Goal: Information Seeking & Learning: Learn about a topic

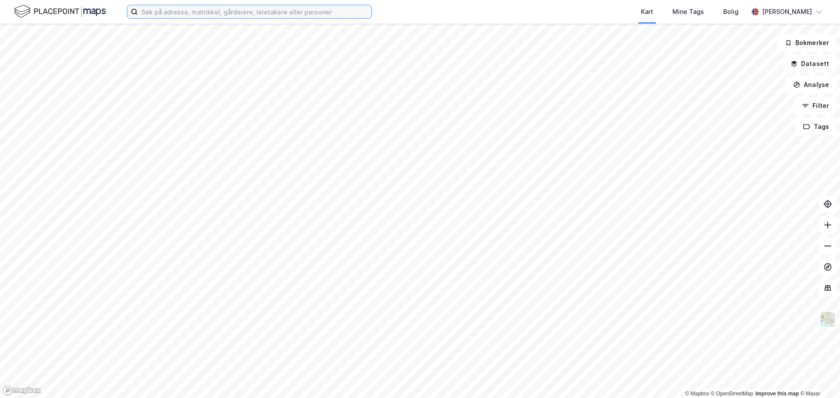
click at [270, 7] on input at bounding box center [254, 11] width 233 height 13
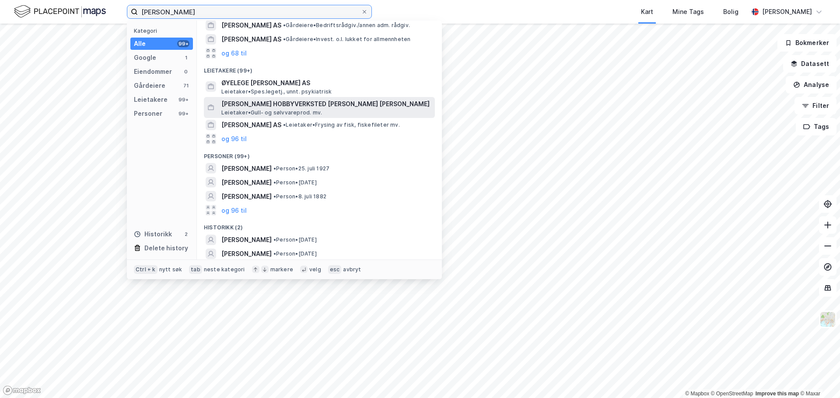
scroll to position [69, 0]
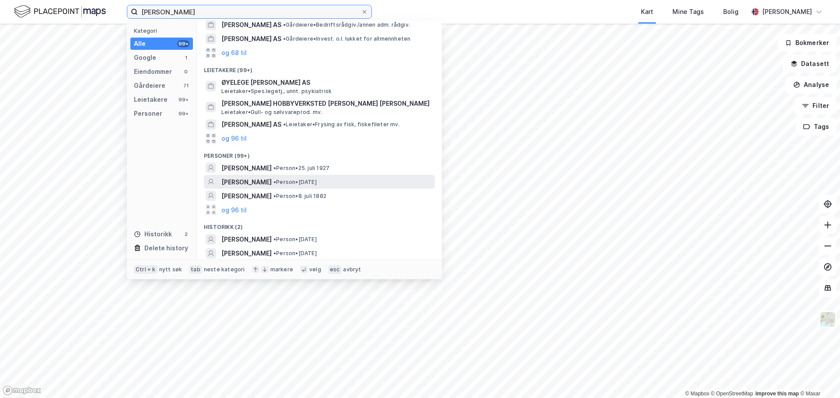
type input "[PERSON_NAME]"
click at [272, 182] on span "[PERSON_NAME]" at bounding box center [246, 182] width 50 height 10
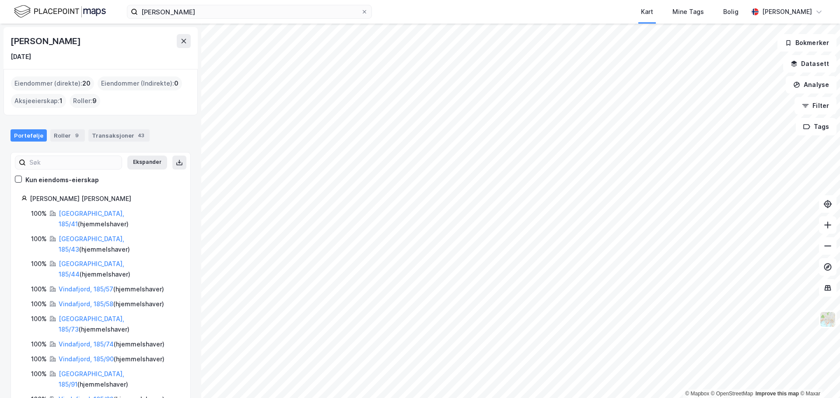
click at [54, 84] on div "Eiendommer (direkte) : 20" at bounding box center [52, 84] width 83 height 14
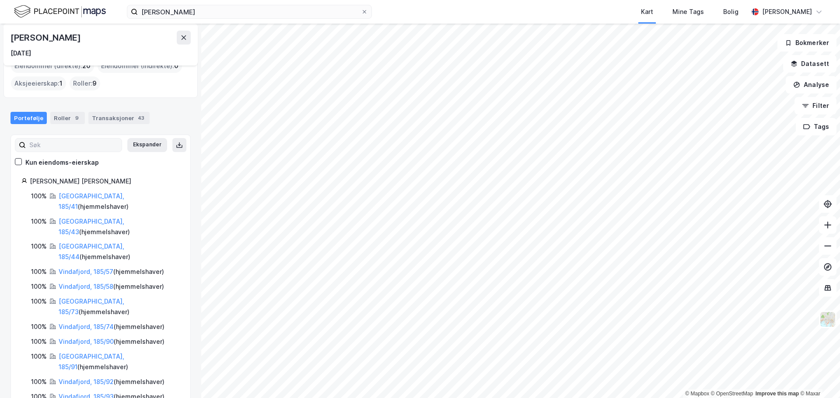
scroll to position [18, 0]
click at [61, 196] on link "[GEOGRAPHIC_DATA], 185/41" at bounding box center [92, 201] width 66 height 18
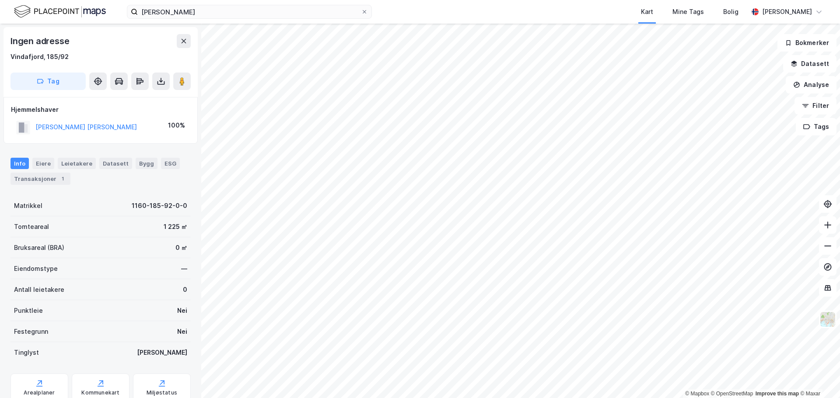
click at [108, 122] on div "[PERSON_NAME] [PERSON_NAME]" at bounding box center [85, 127] width 101 height 10
click at [0, 0] on button "[PERSON_NAME] [PERSON_NAME]" at bounding box center [0, 0] width 0 height 0
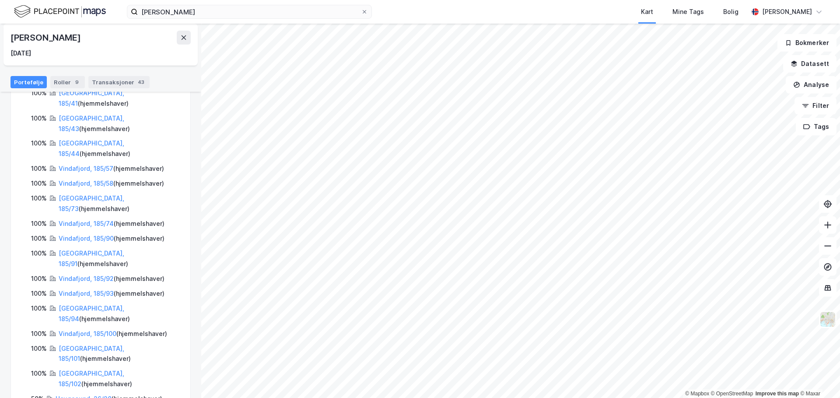
scroll to position [139, 0]
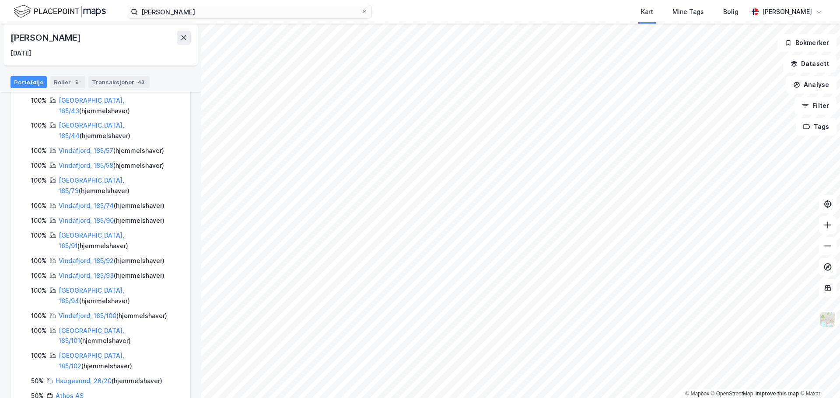
click at [375, 0] on html "[PERSON_NAME] Kart Mine Tags [PERSON_NAME] [PERSON_NAME] © Mapbox © OpenStreetM…" at bounding box center [420, 199] width 840 height 398
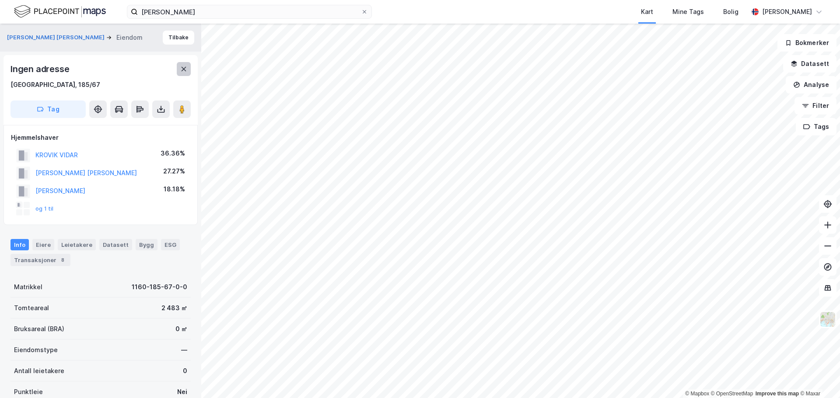
click at [183, 65] on button at bounding box center [184, 69] width 14 height 14
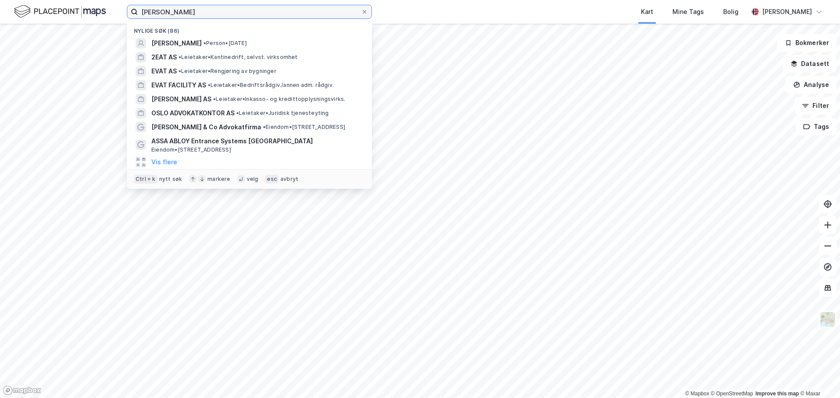
click at [197, 16] on input "[PERSON_NAME]" at bounding box center [249, 11] width 223 height 13
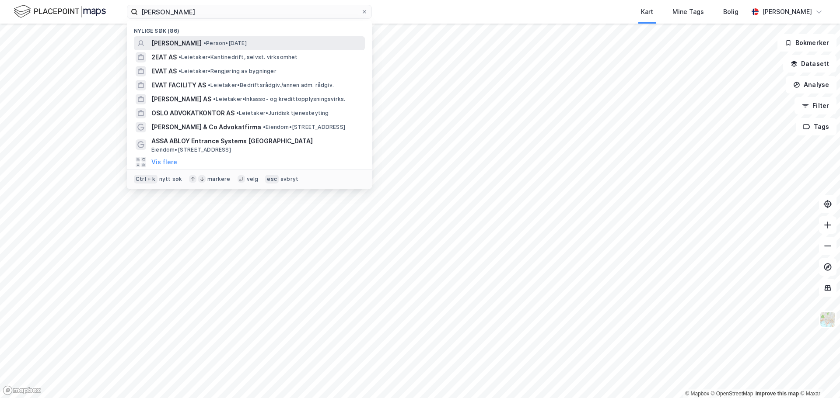
click at [186, 41] on span "[PERSON_NAME]" at bounding box center [176, 43] width 50 height 10
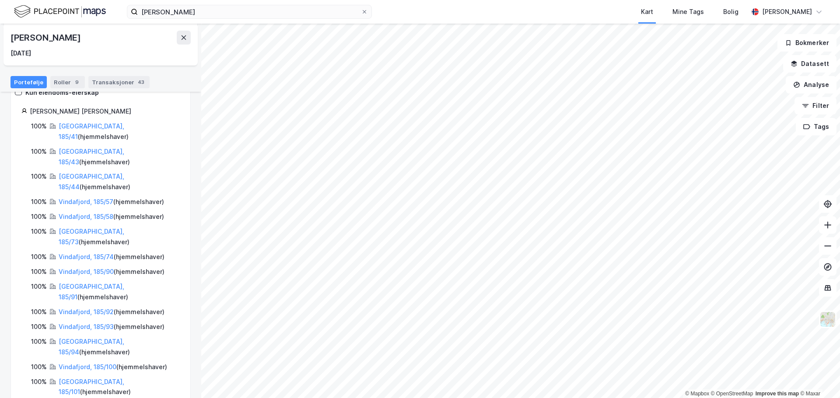
scroll to position [139, 0]
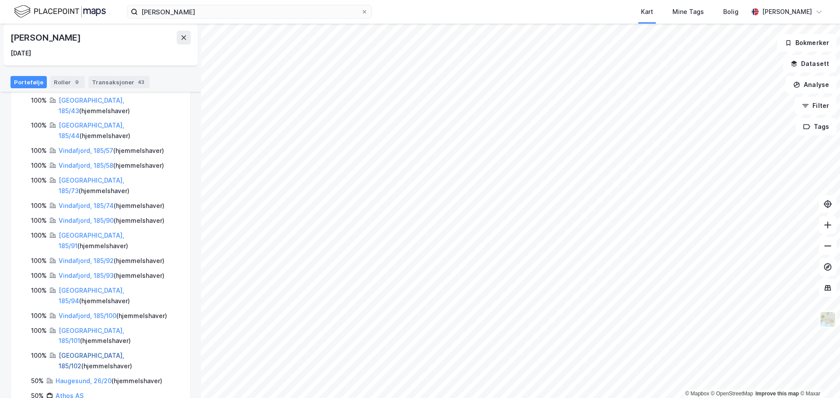
click at [71, 352] on link "[GEOGRAPHIC_DATA], 185/102" at bounding box center [92, 361] width 66 height 18
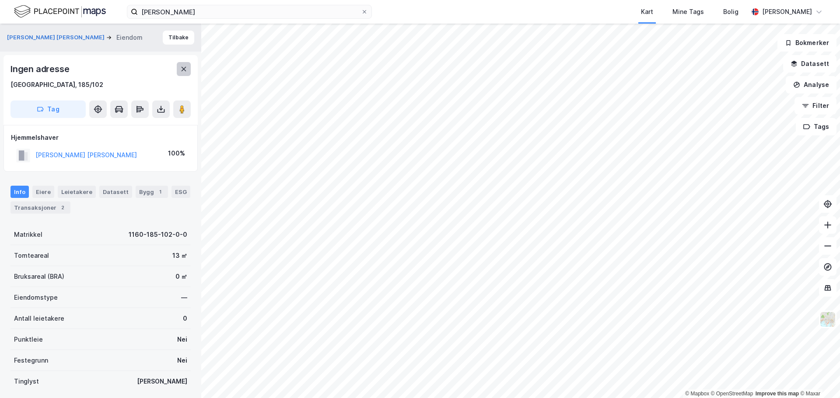
click at [185, 71] on icon at bounding box center [183, 69] width 7 height 7
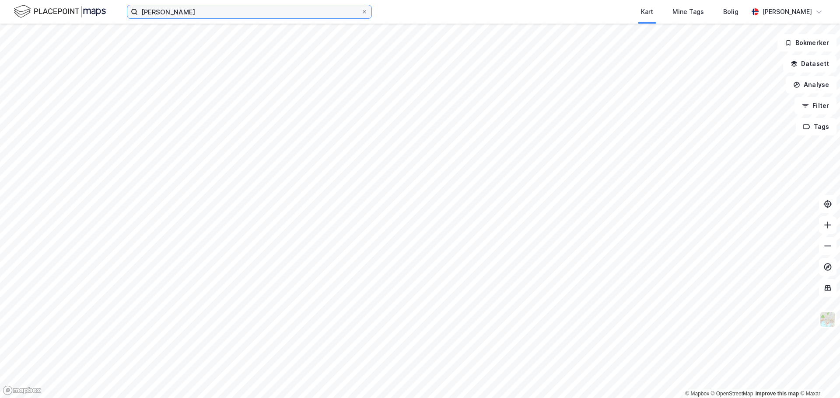
click at [193, 9] on input "[PERSON_NAME]" at bounding box center [249, 11] width 223 height 13
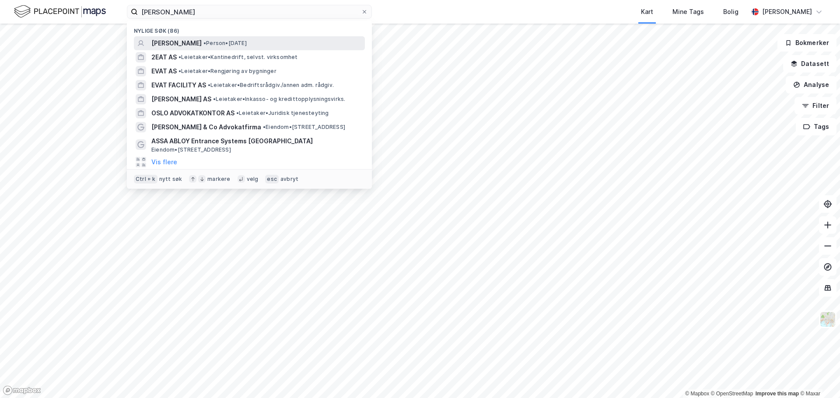
click at [175, 44] on span "[PERSON_NAME]" at bounding box center [176, 43] width 50 height 10
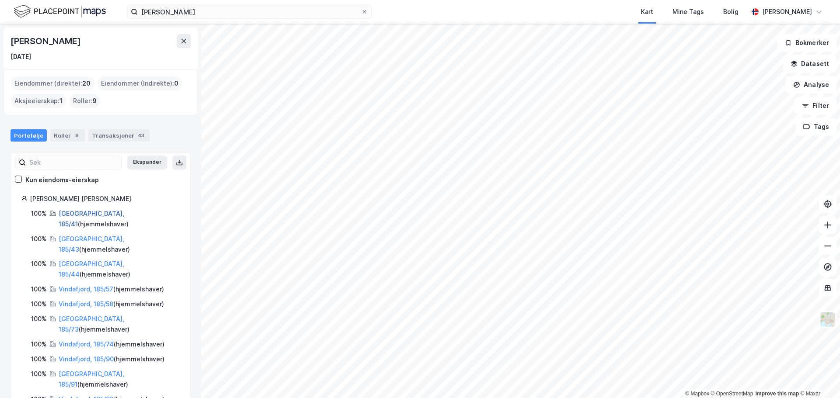
click at [89, 213] on link "[GEOGRAPHIC_DATA], 185/41" at bounding box center [92, 219] width 66 height 18
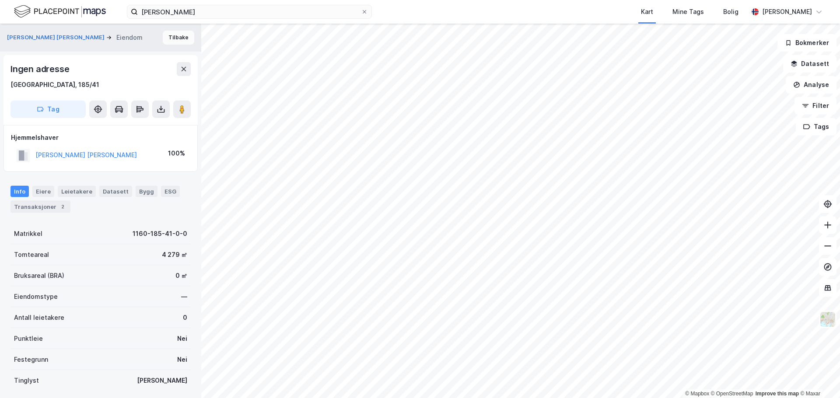
click at [166, 41] on button "Tilbake" at bounding box center [178, 38] width 31 height 14
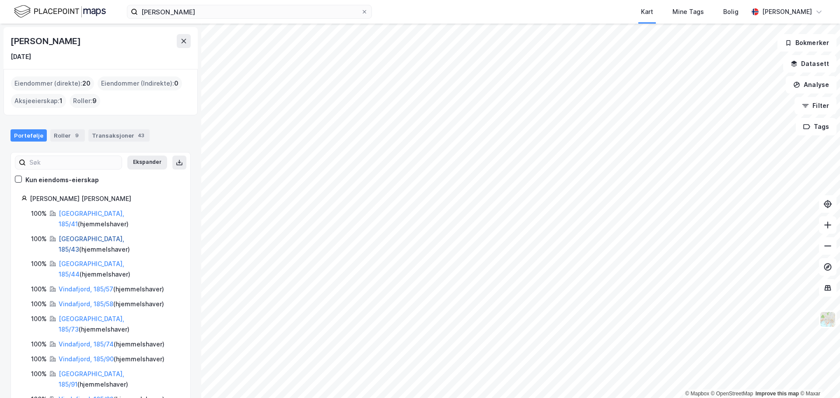
click at [68, 235] on link "[GEOGRAPHIC_DATA], 185/43" at bounding box center [92, 244] width 66 height 18
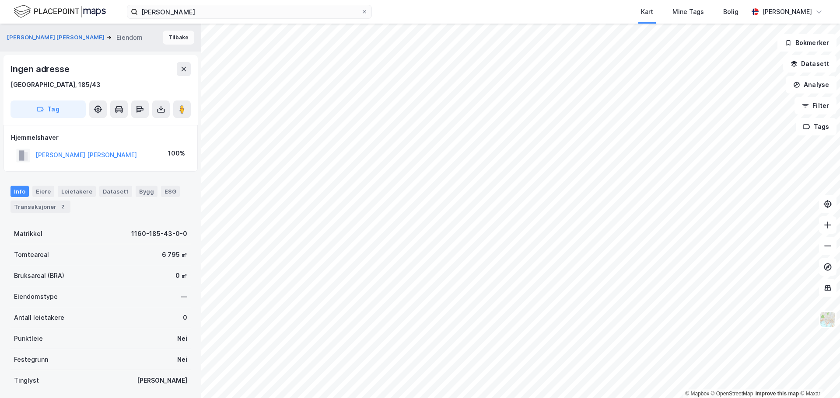
click at [178, 38] on button "Tilbake" at bounding box center [178, 38] width 31 height 14
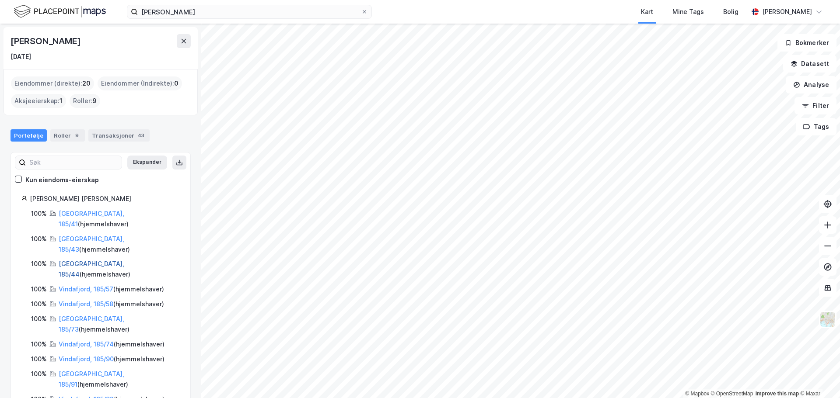
click at [87, 260] on link "[GEOGRAPHIC_DATA], 185/44" at bounding box center [92, 269] width 66 height 18
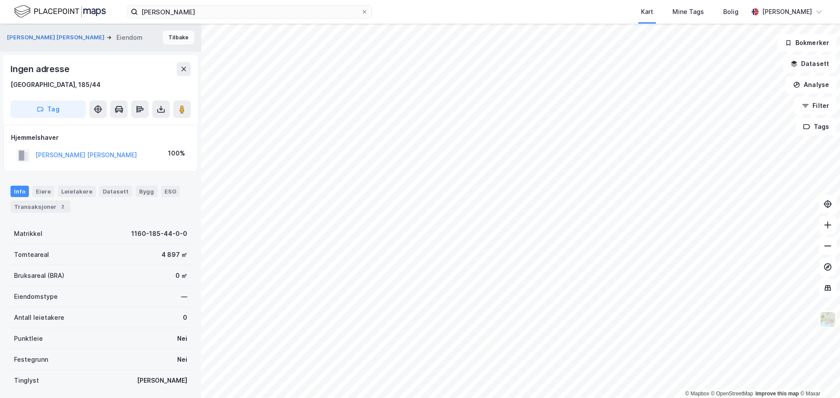
click at [173, 42] on button "Tilbake" at bounding box center [178, 38] width 31 height 14
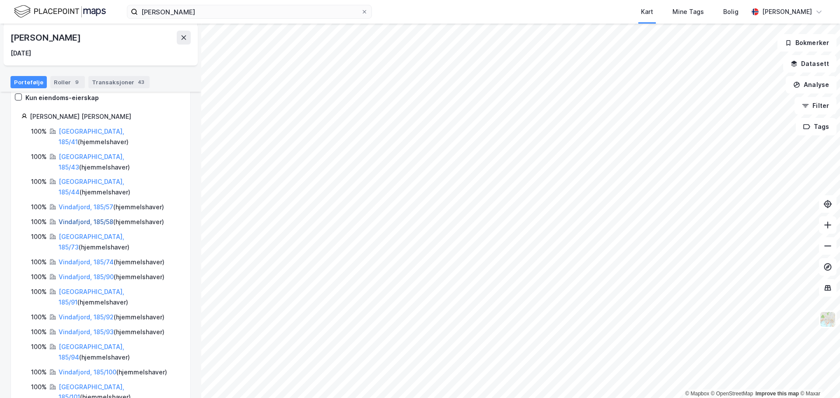
scroll to position [82, 0]
click at [96, 130] on link "[GEOGRAPHIC_DATA], 185/41" at bounding box center [92, 137] width 66 height 18
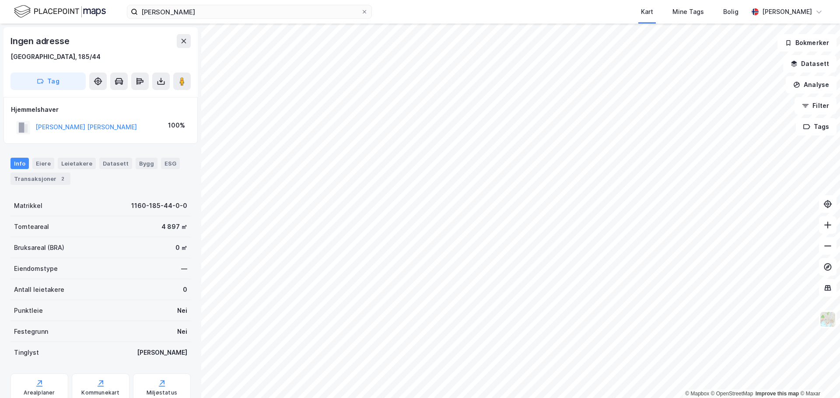
click at [369, 0] on html "[PERSON_NAME] Kart Mine Tags [PERSON_NAME] [PERSON_NAME] © Mapbox © OpenStreetM…" at bounding box center [420, 199] width 840 height 398
click at [44, 163] on div "Eiere" at bounding box center [43, 163] width 22 height 11
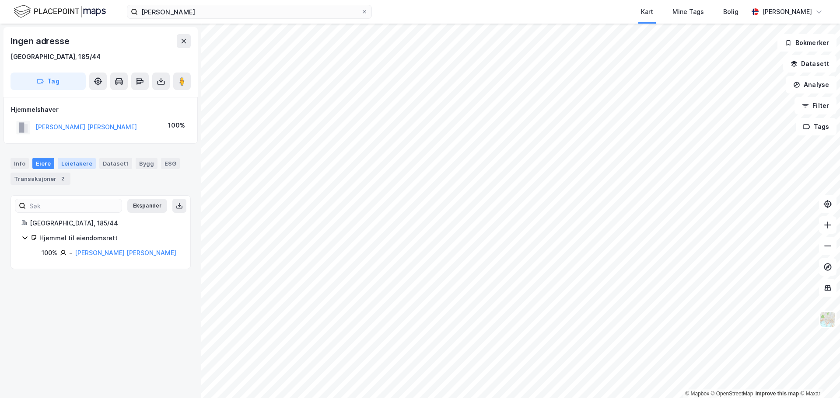
click at [69, 164] on div "Leietakere" at bounding box center [77, 163] width 38 height 11
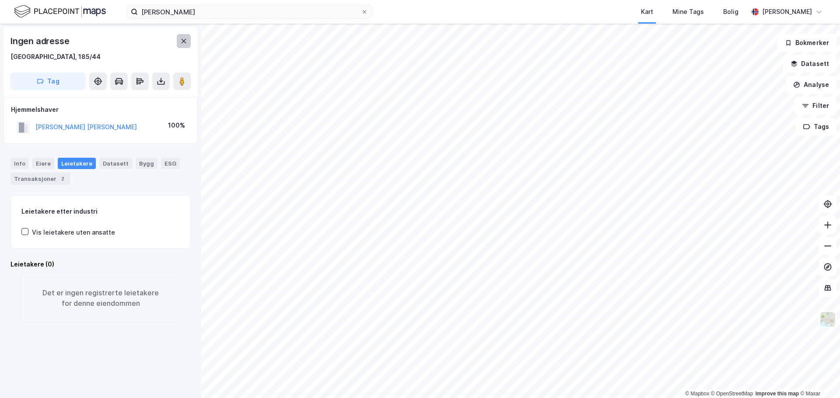
click at [182, 43] on icon at bounding box center [183, 41] width 7 height 7
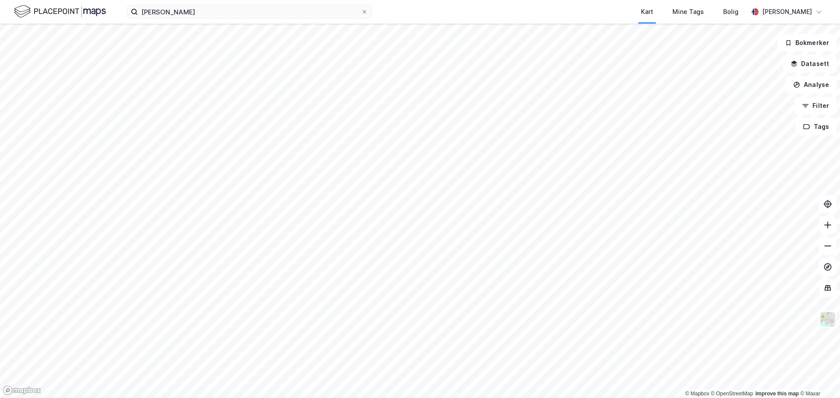
click at [174, 22] on div "[PERSON_NAME] Kart Mine Tags [PERSON_NAME] [PERSON_NAME]" at bounding box center [420, 12] width 840 height 24
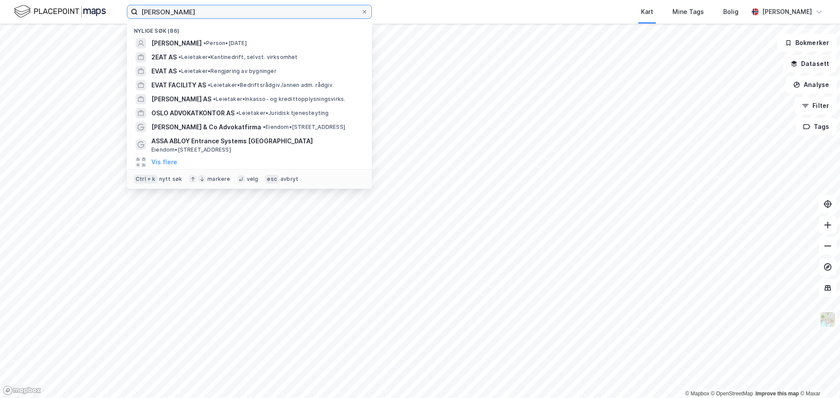
click at [174, 15] on input "[PERSON_NAME]" at bounding box center [249, 11] width 223 height 13
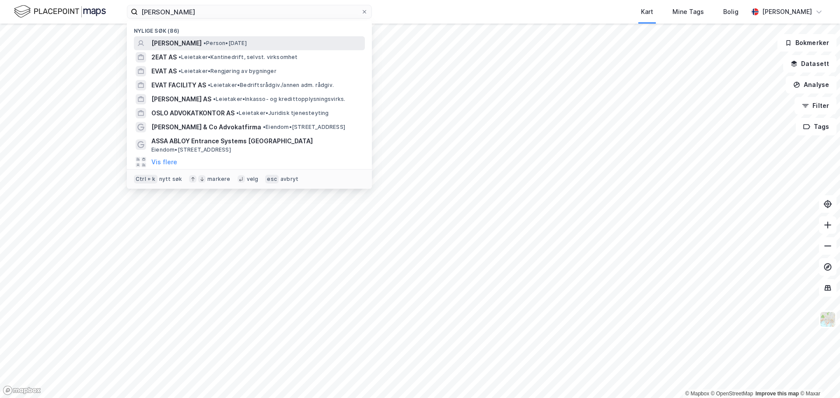
click at [166, 46] on span "[PERSON_NAME]" at bounding box center [176, 43] width 50 height 10
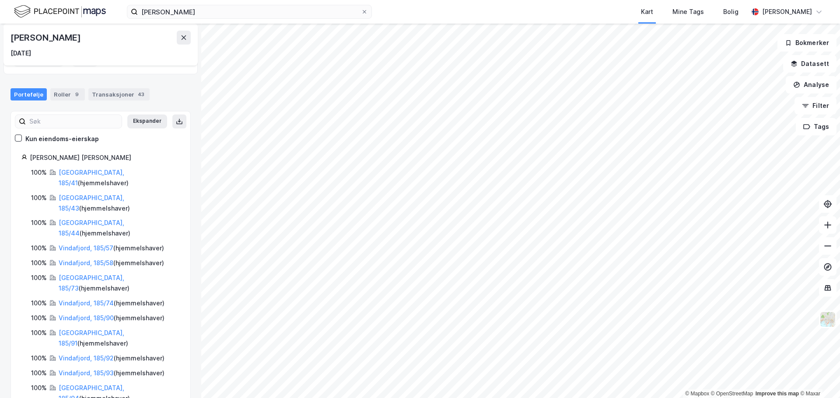
scroll to position [42, 0]
click at [104, 273] on link "[GEOGRAPHIC_DATA], 185/73" at bounding box center [92, 282] width 66 height 18
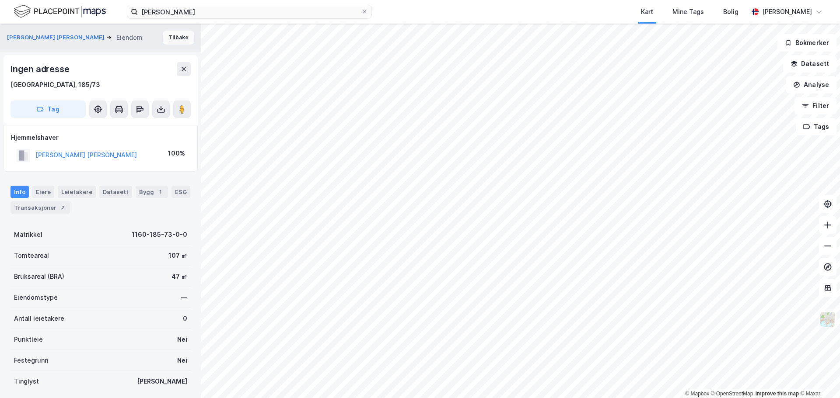
click at [176, 36] on button "Tilbake" at bounding box center [178, 38] width 31 height 14
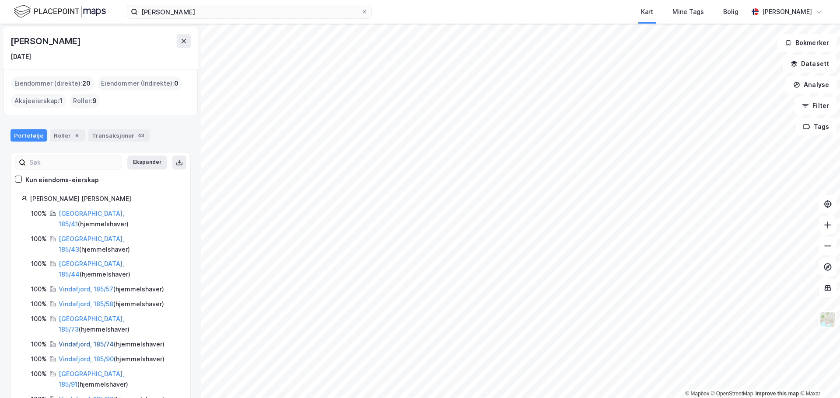
click at [88, 341] on link "Vindafjord, 185/74" at bounding box center [86, 344] width 55 height 7
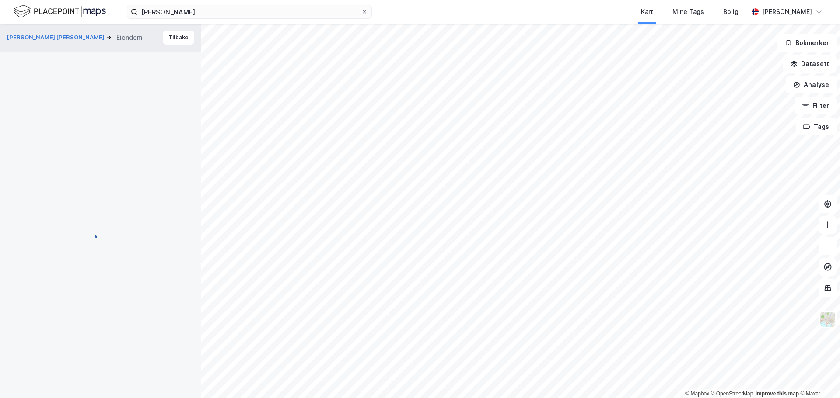
scroll to position [4, 0]
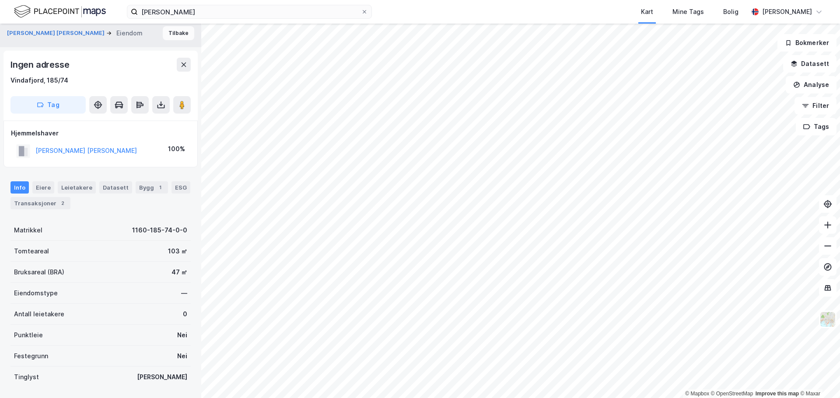
click at [176, 29] on button "Tilbake" at bounding box center [178, 33] width 31 height 14
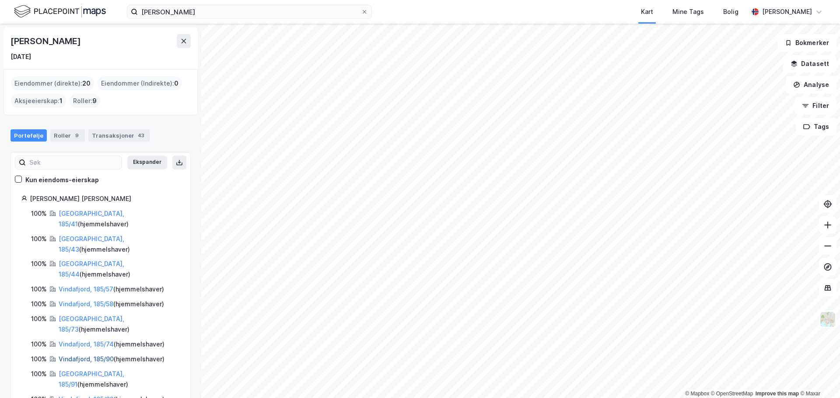
click at [95, 355] on link "Vindafjord, 185/90" at bounding box center [86, 358] width 55 height 7
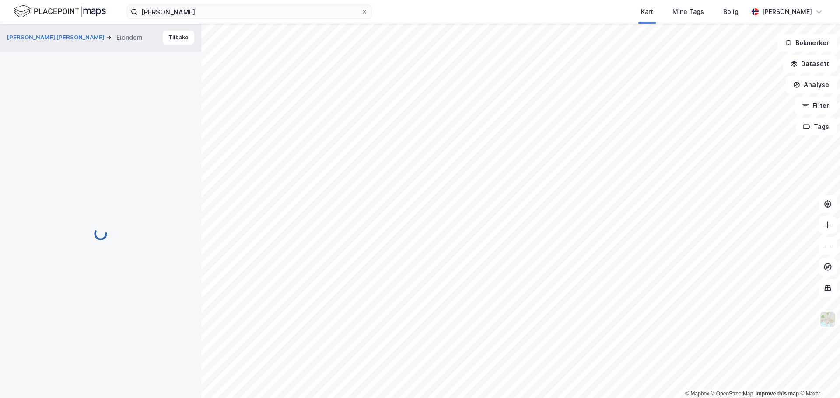
scroll to position [4, 0]
